Goal: Task Accomplishment & Management: Use online tool/utility

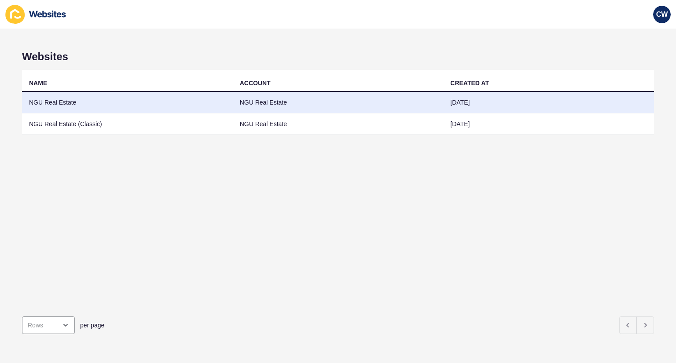
click at [419, 100] on td "NGU Real Estate" at bounding box center [338, 103] width 211 height 22
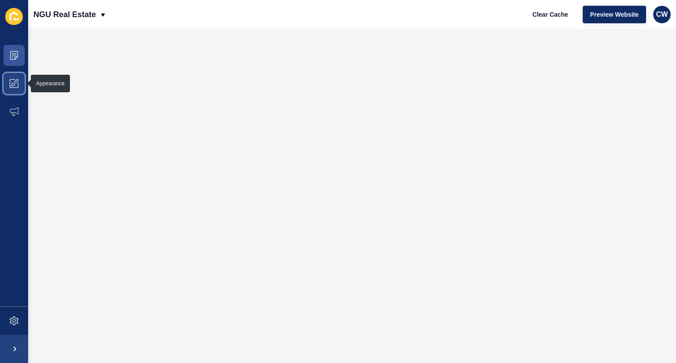
click at [15, 83] on icon at bounding box center [14, 83] width 9 height 9
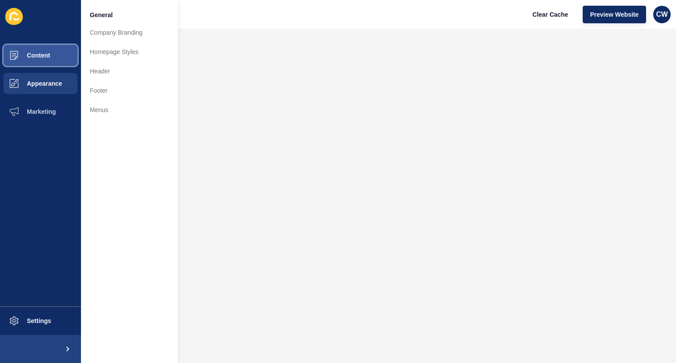
click at [37, 59] on button "Content" at bounding box center [40, 55] width 81 height 28
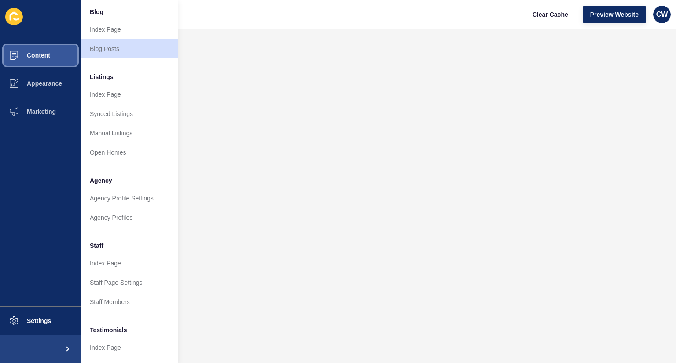
scroll to position [70, 0]
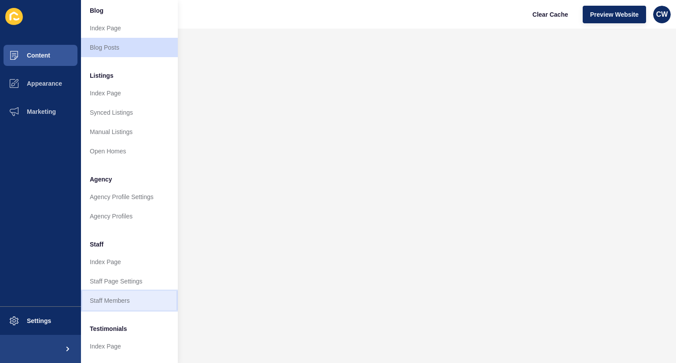
click at [136, 304] on link "Staff Members" at bounding box center [129, 300] width 97 height 19
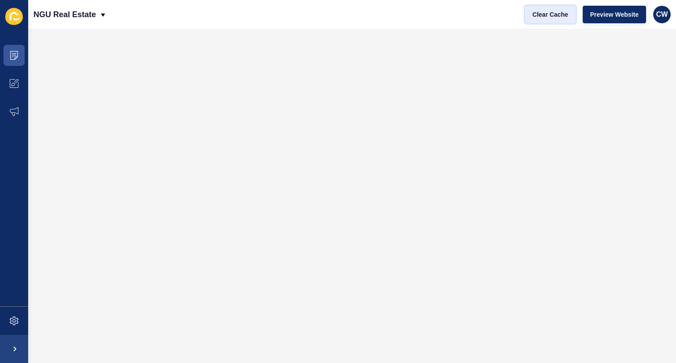
click at [547, 14] on span "Clear Cache" at bounding box center [550, 14] width 36 height 9
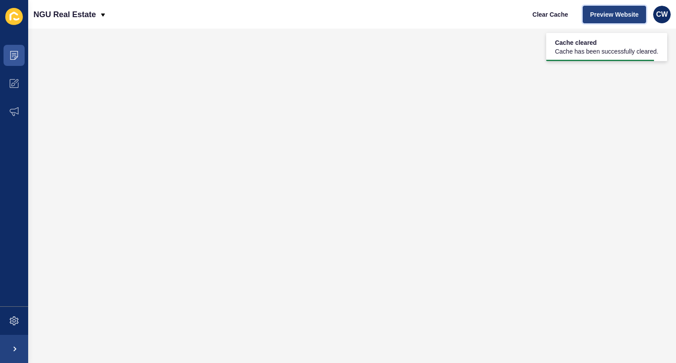
click at [609, 20] on button "Preview Website" at bounding box center [613, 15] width 63 height 18
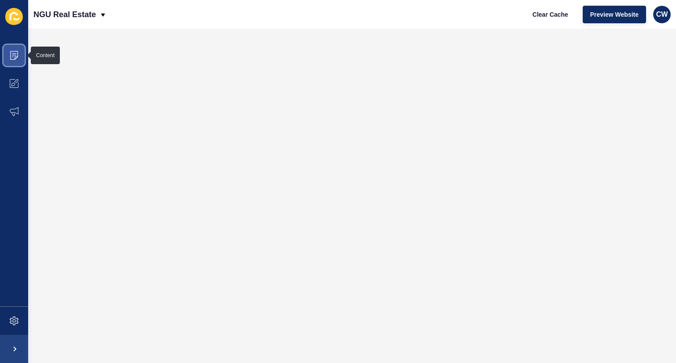
click at [11, 60] on span at bounding box center [14, 55] width 28 height 28
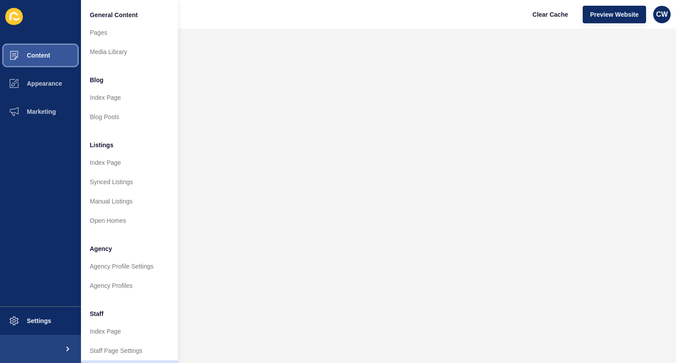
click at [51, 63] on button "Content" at bounding box center [40, 55] width 81 height 28
